Goal: Find specific page/section: Find specific page/section

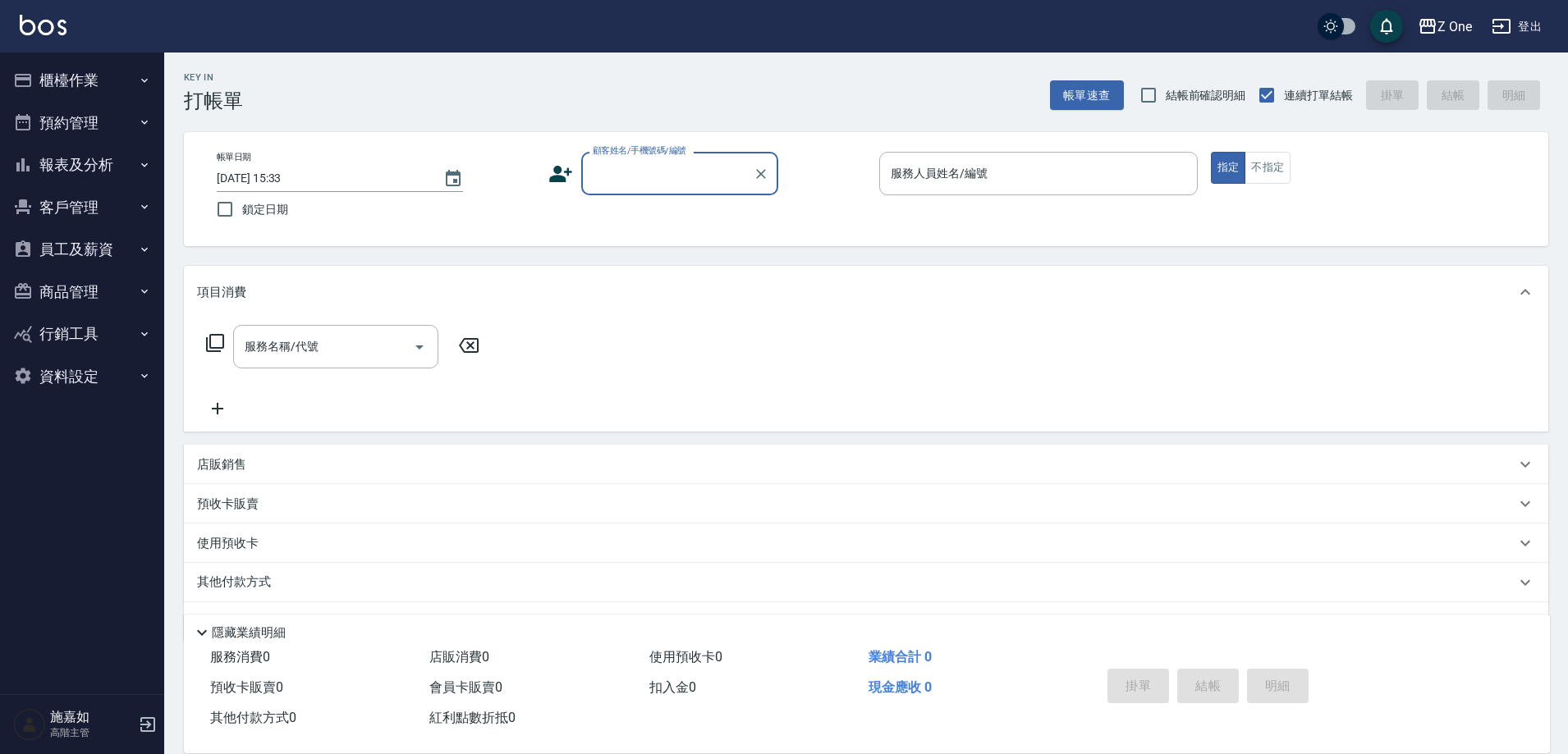
click at [136, 81] on button "櫃檯作業" at bounding box center [82, 80] width 151 height 43
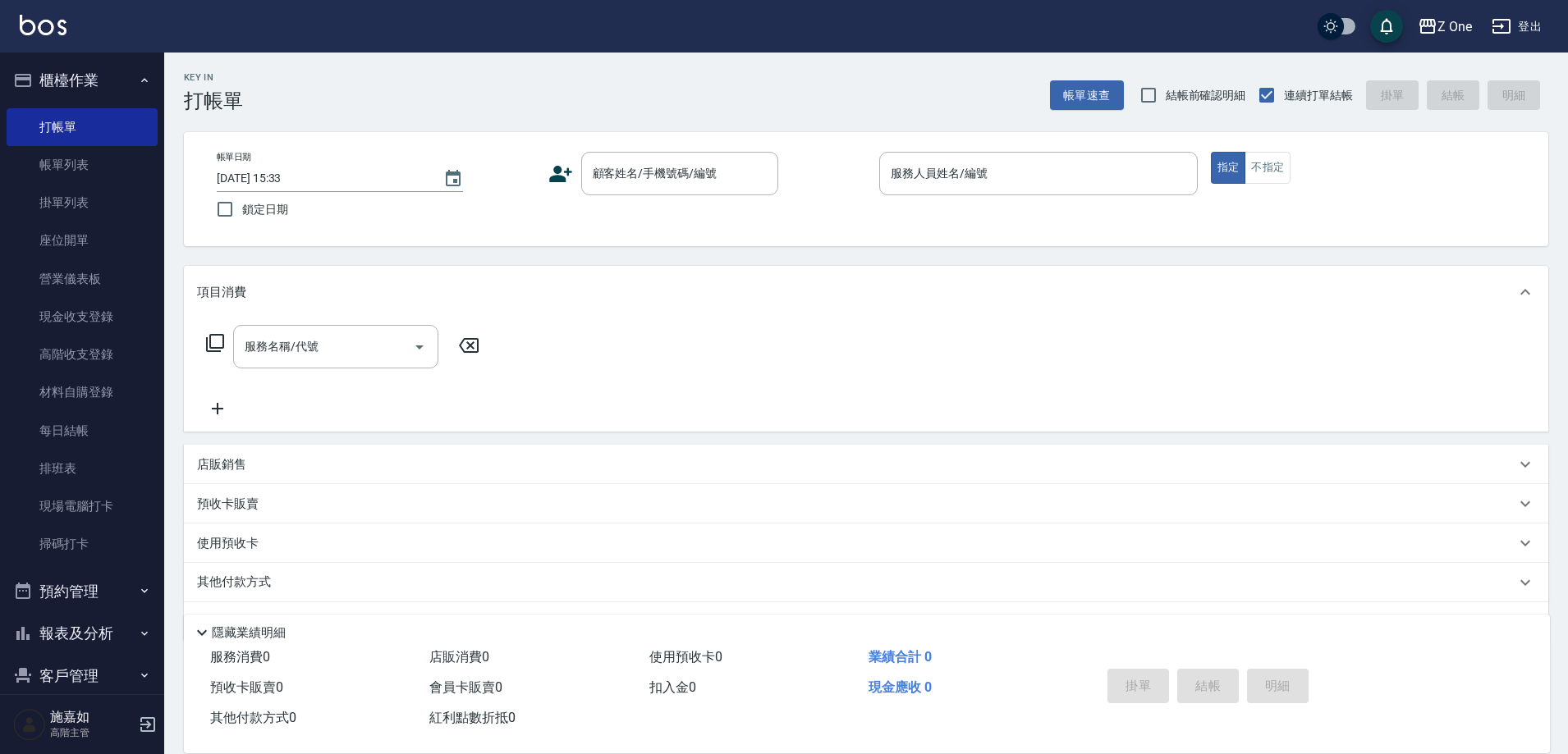
click at [141, 83] on icon "button" at bounding box center [144, 80] width 13 height 13
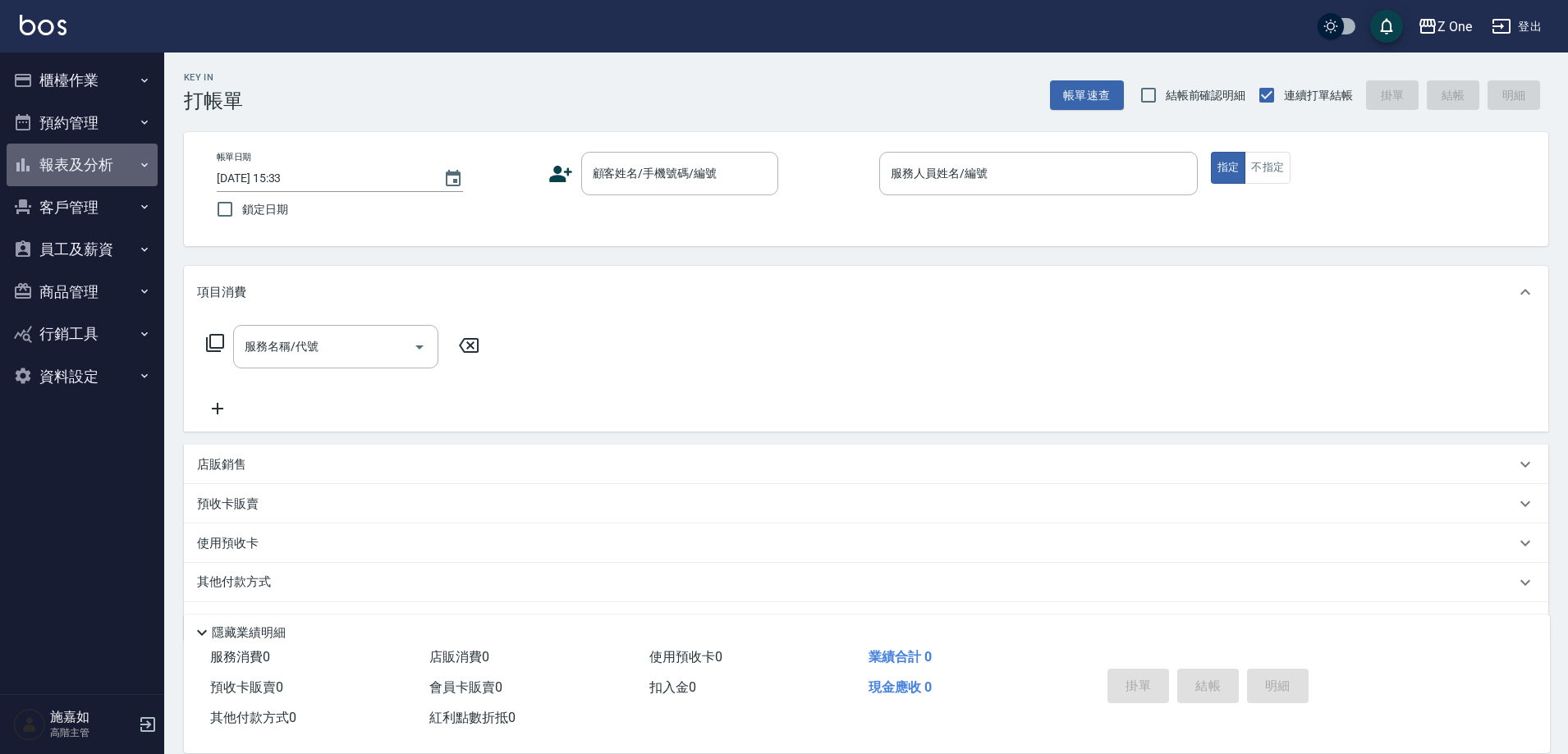
click at [141, 168] on icon "button" at bounding box center [144, 165] width 13 height 13
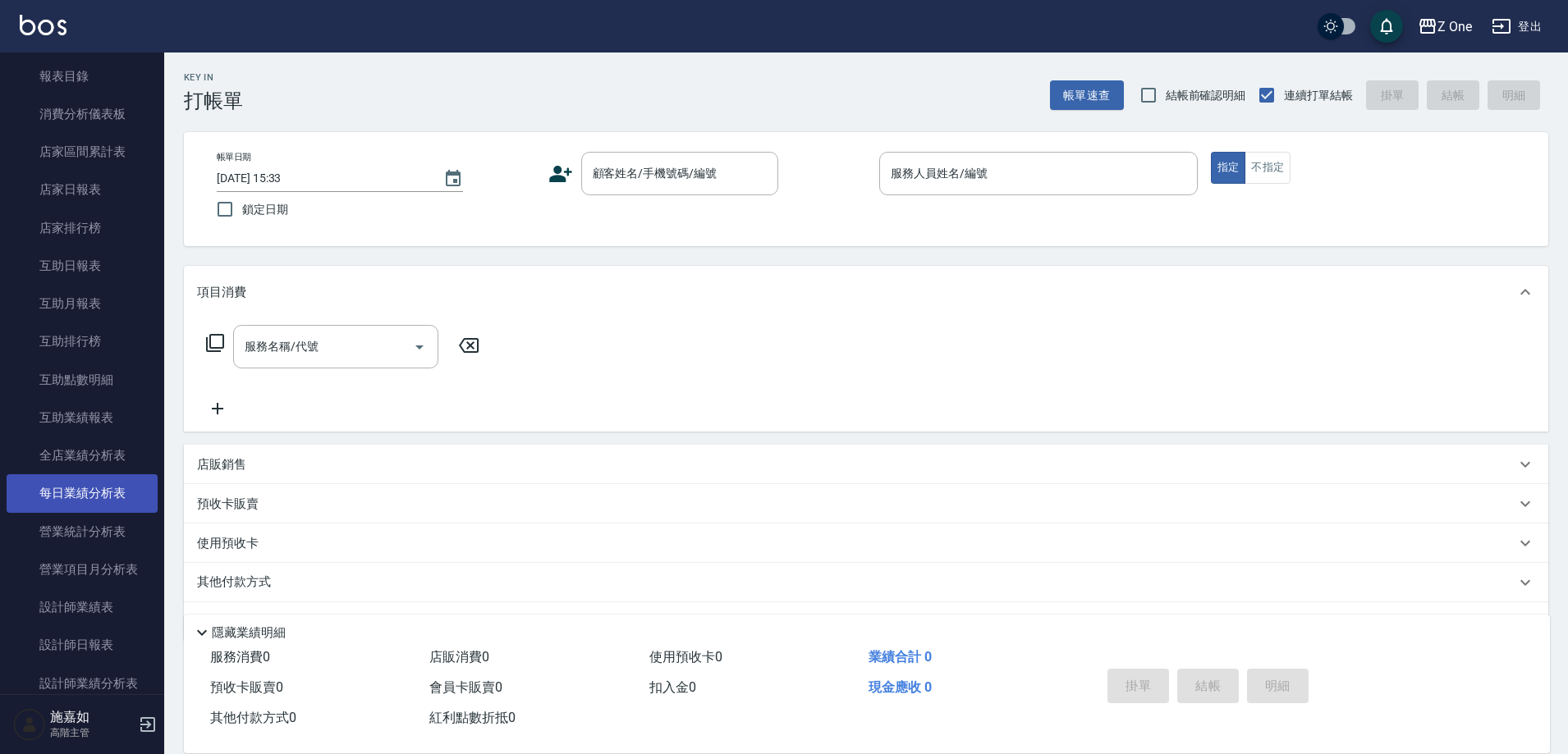
scroll to position [164, 0]
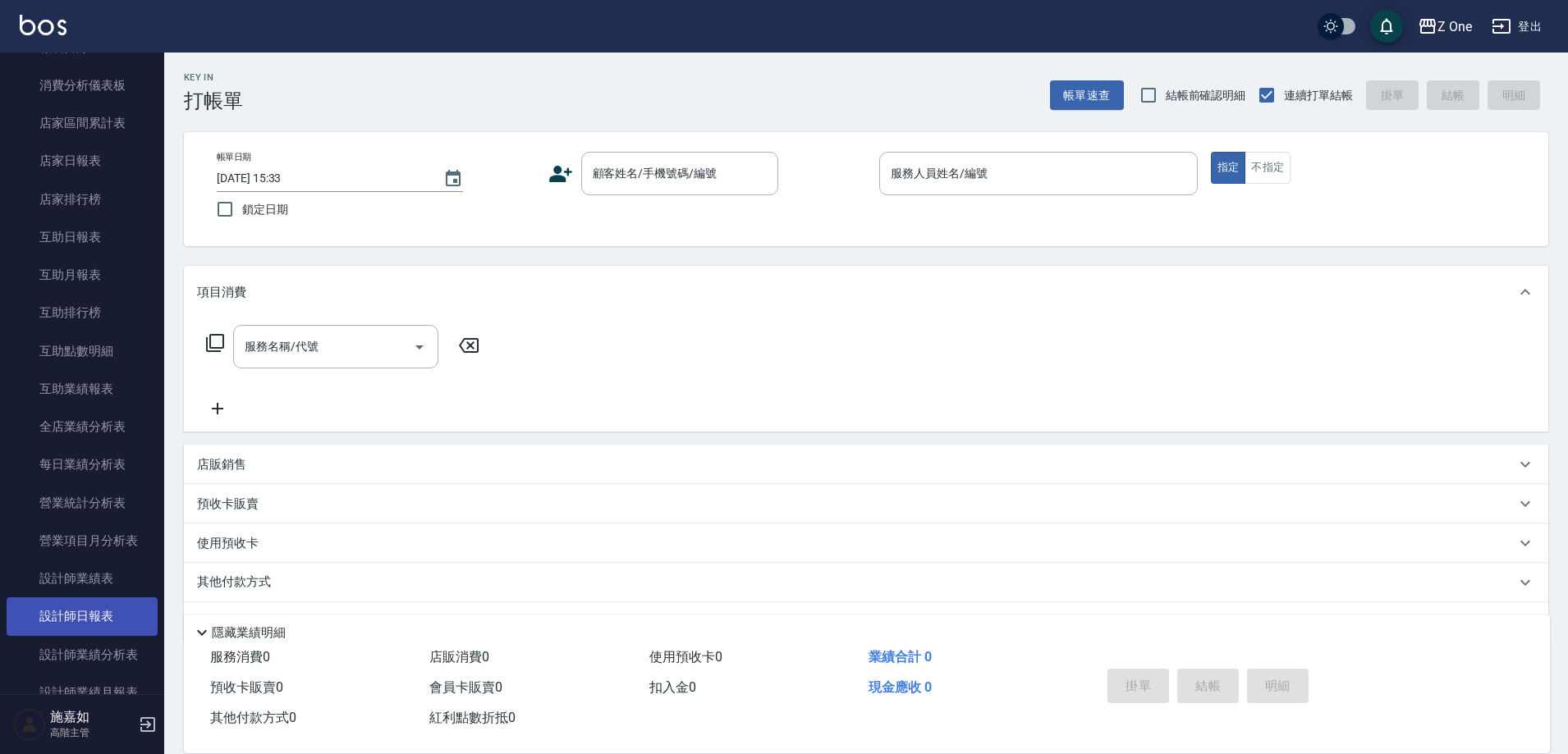
click at [79, 615] on link "設計師日報表" at bounding box center [82, 616] width 151 height 38
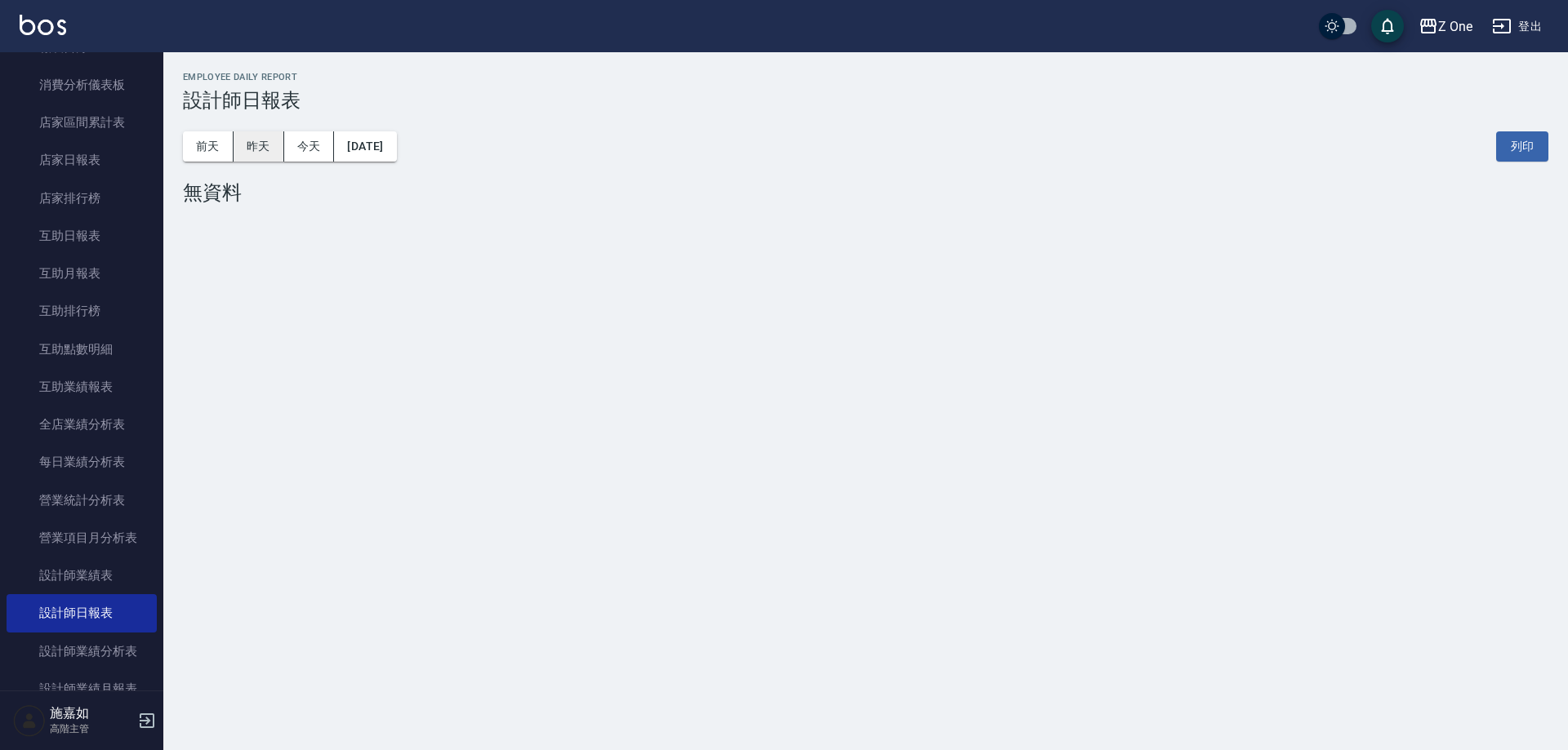
click at [253, 143] on button "昨天" at bounding box center [259, 146] width 51 height 31
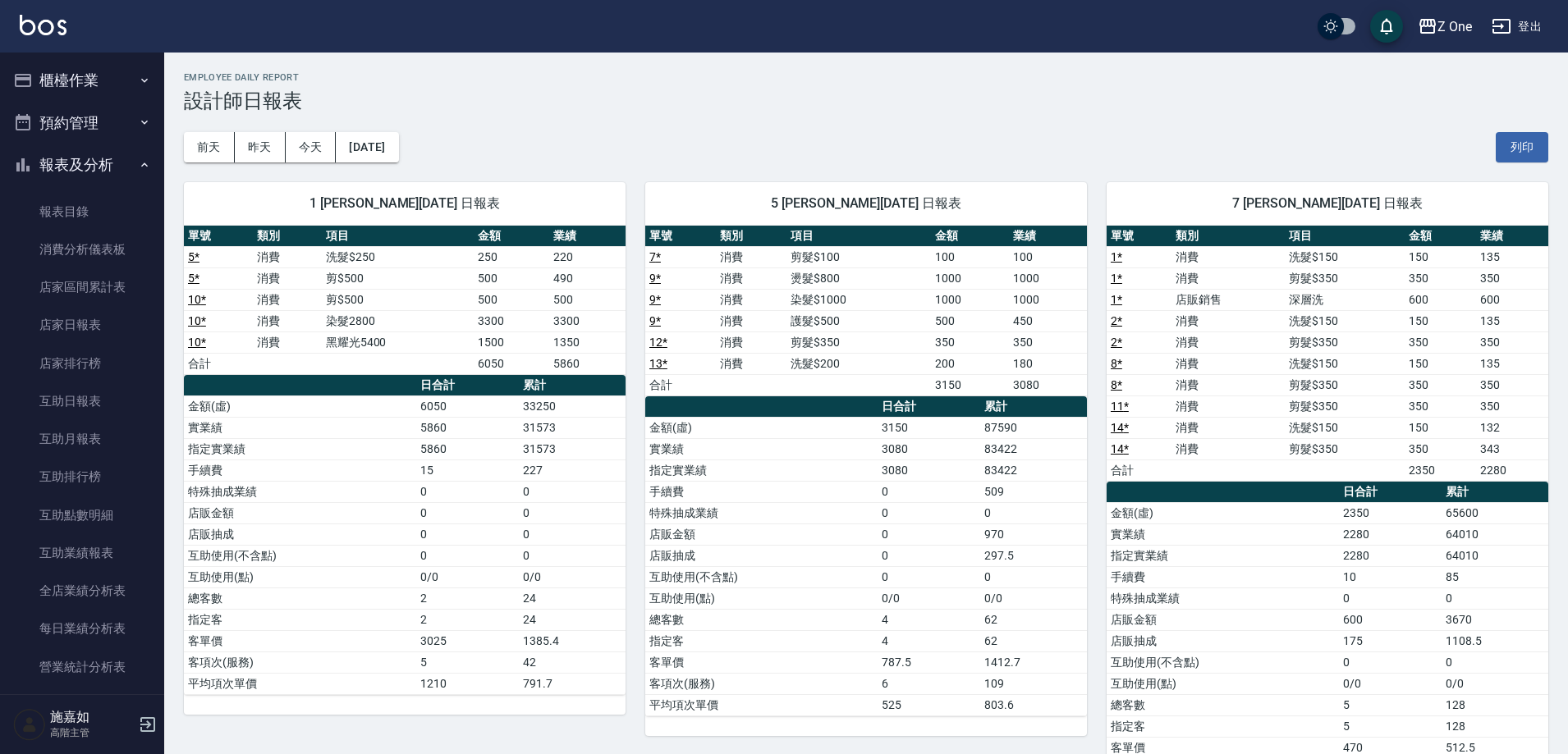
click at [142, 85] on icon "button" at bounding box center [144, 80] width 13 height 13
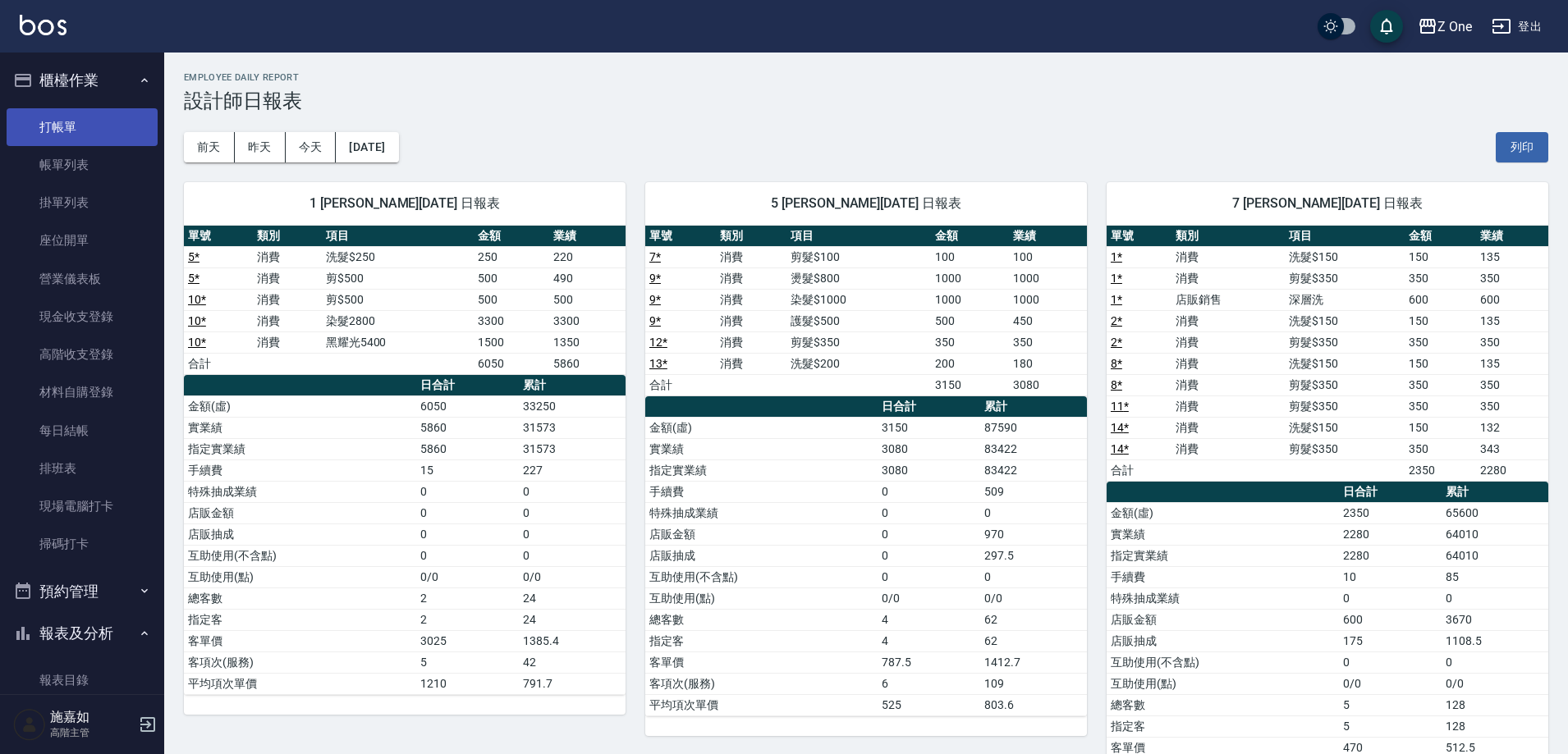
click at [120, 134] on link "打帳單" at bounding box center [82, 127] width 151 height 38
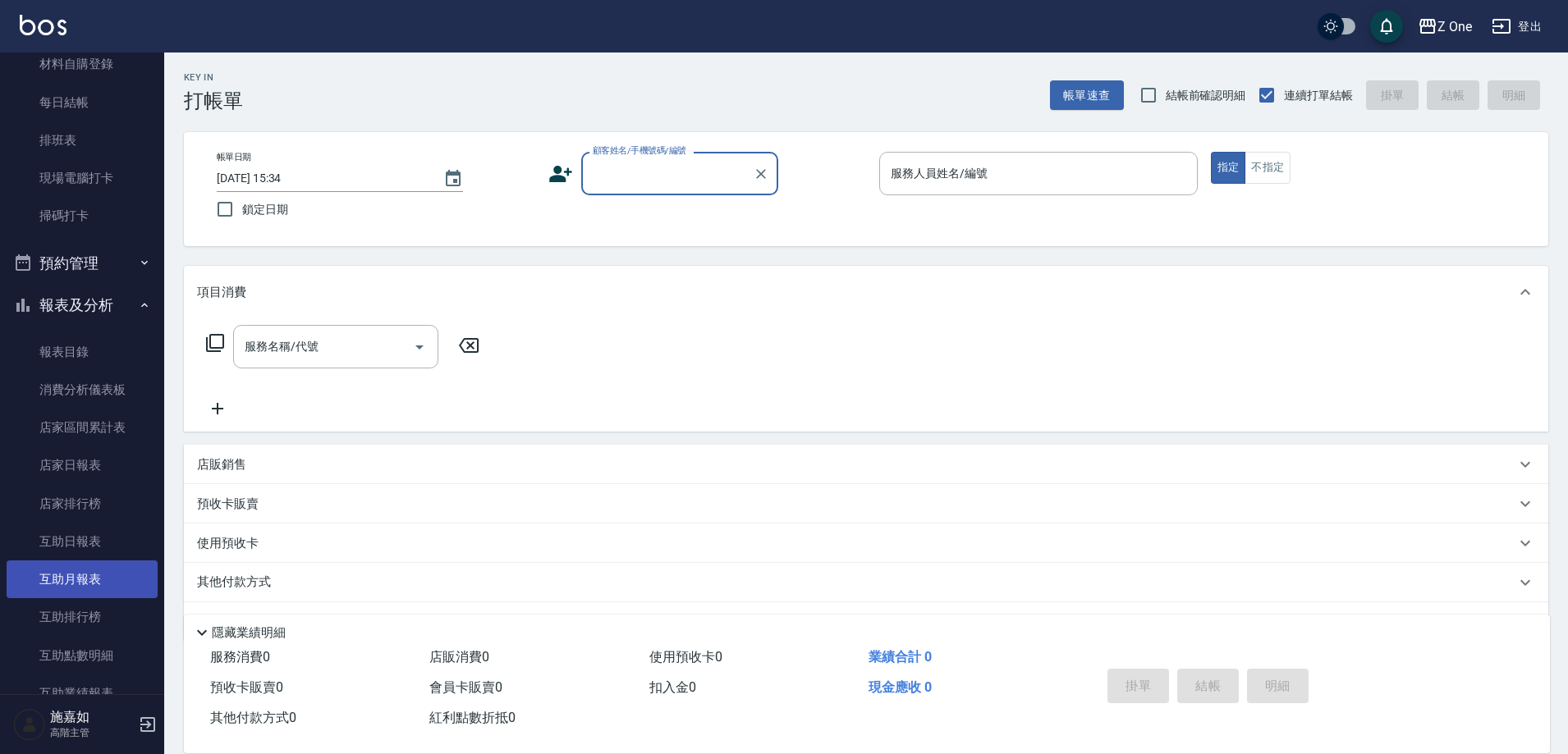
scroll to position [574, 0]
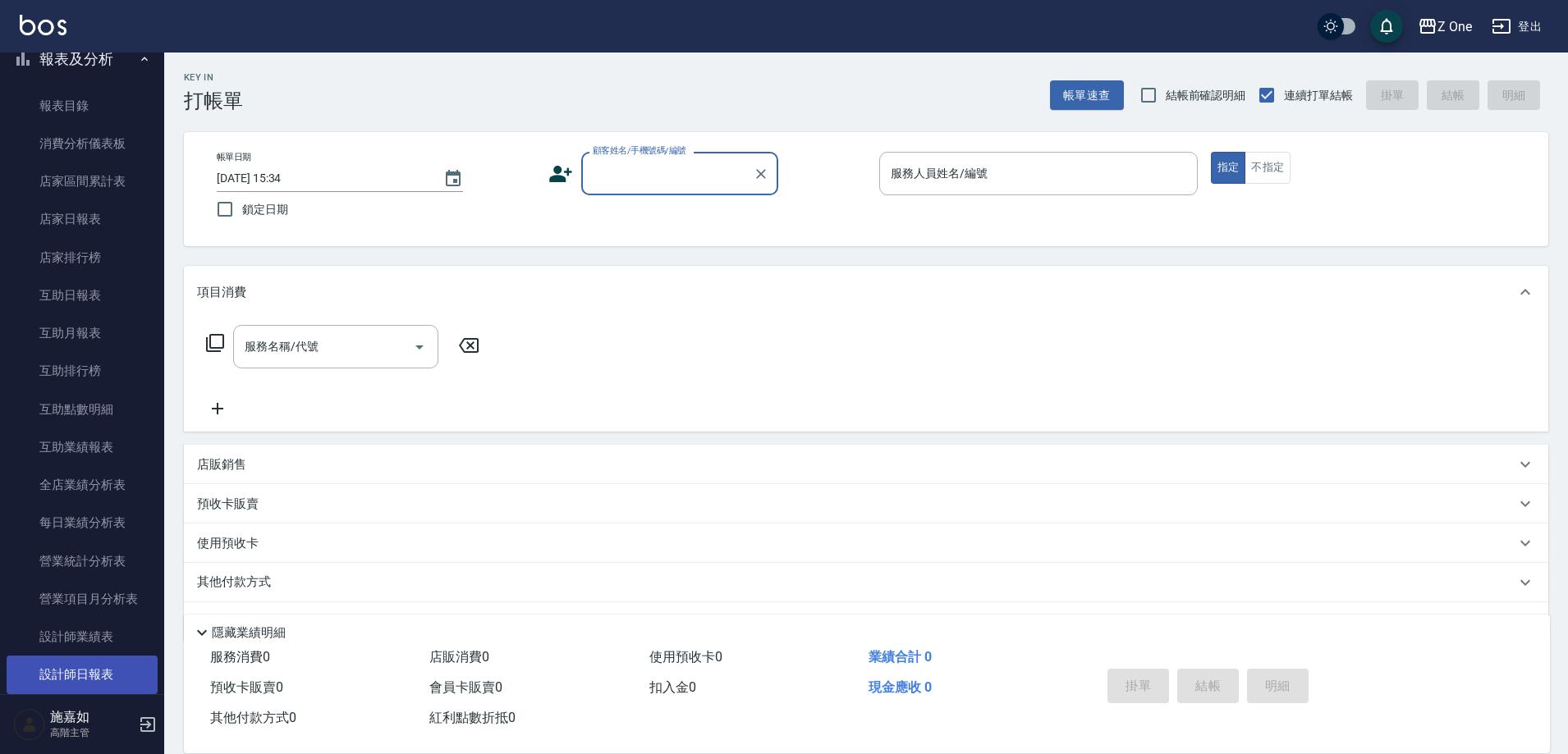
click at [80, 672] on link "設計師日報表" at bounding box center [82, 675] width 151 height 38
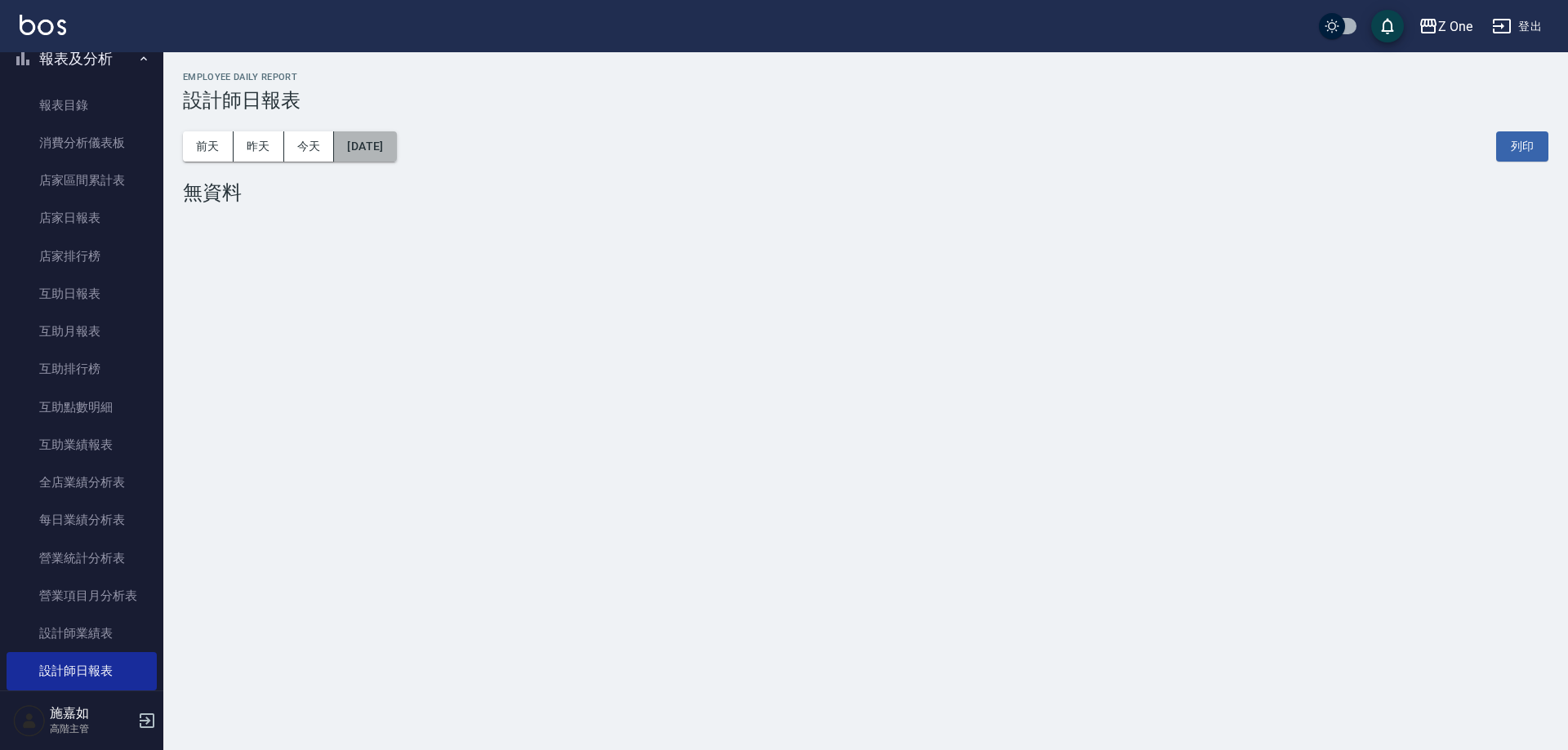
click at [383, 150] on button "[DATE]" at bounding box center [364, 146] width 62 height 31
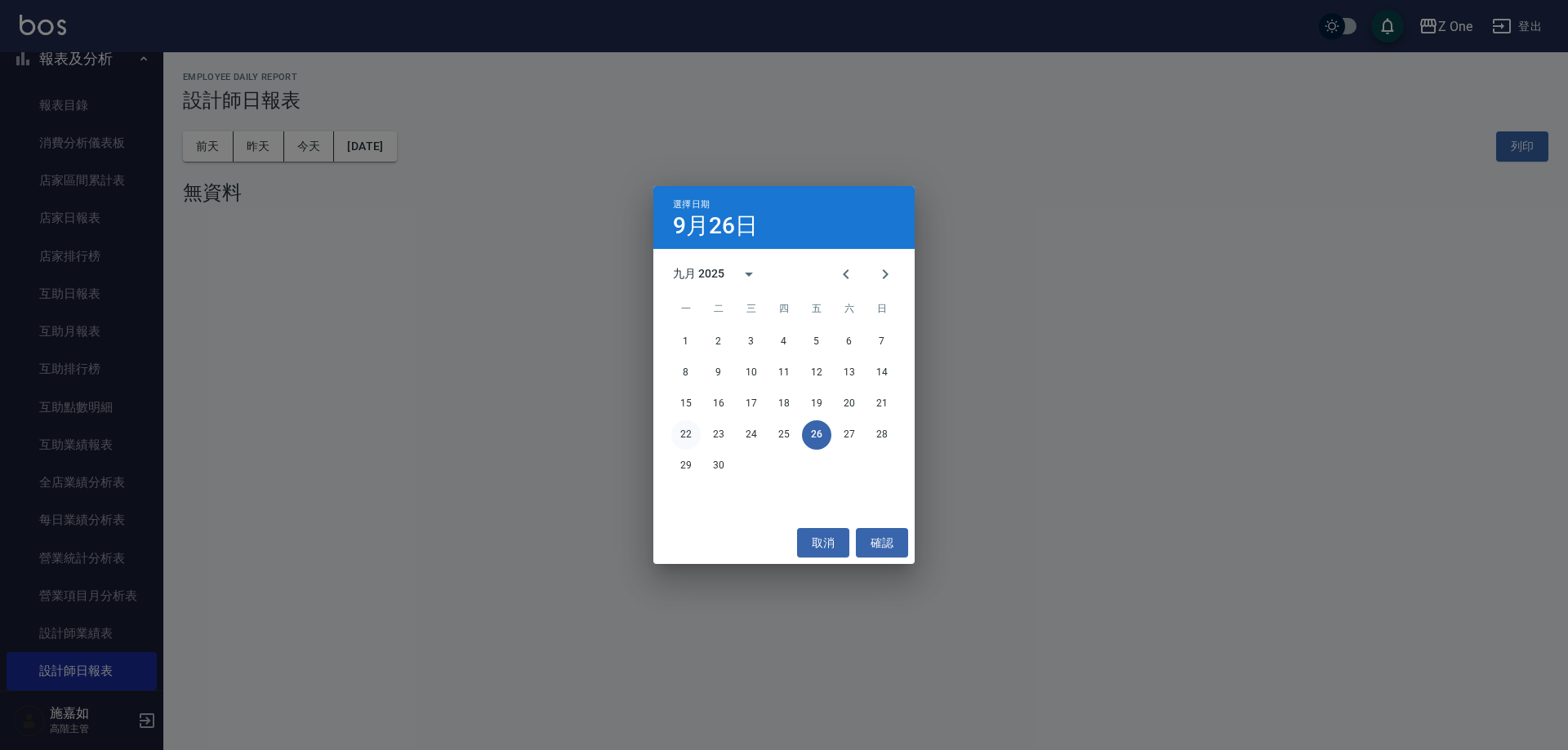
click at [685, 439] on button "22" at bounding box center [686, 436] width 30 height 30
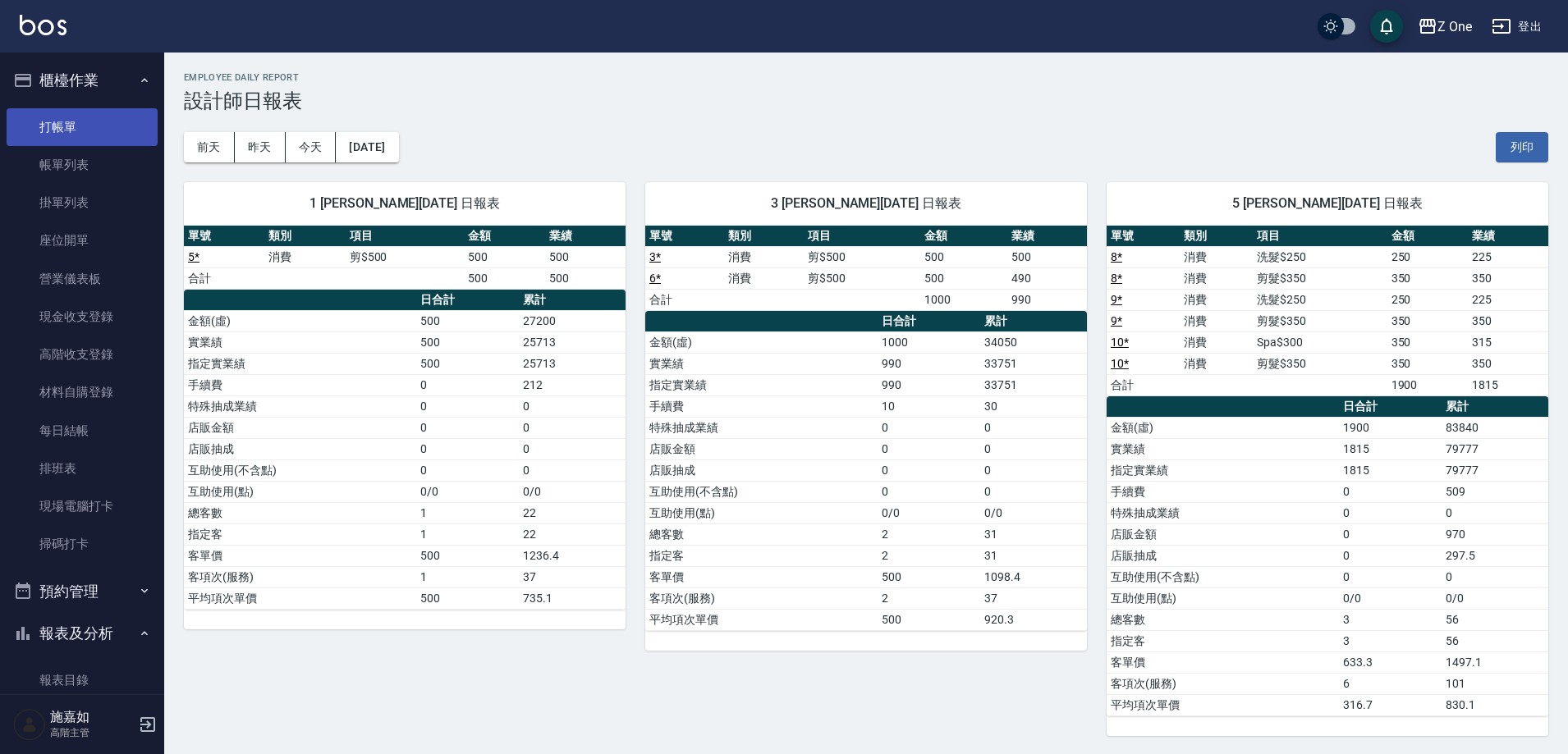
click at [83, 128] on link "打帳單" at bounding box center [82, 127] width 151 height 38
